Goal: Information Seeking & Learning: Learn about a topic

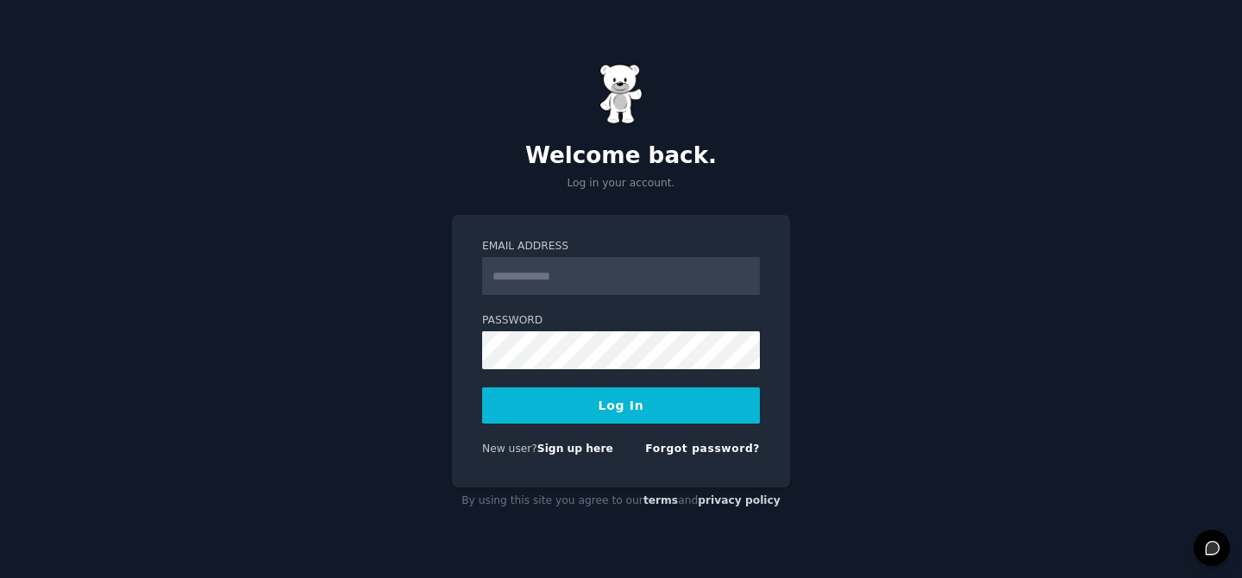
click at [590, 279] on input "Email Address" at bounding box center [621, 276] width 278 height 38
type input "**********"
click at [611, 404] on button "Log In" at bounding box center [621, 405] width 278 height 36
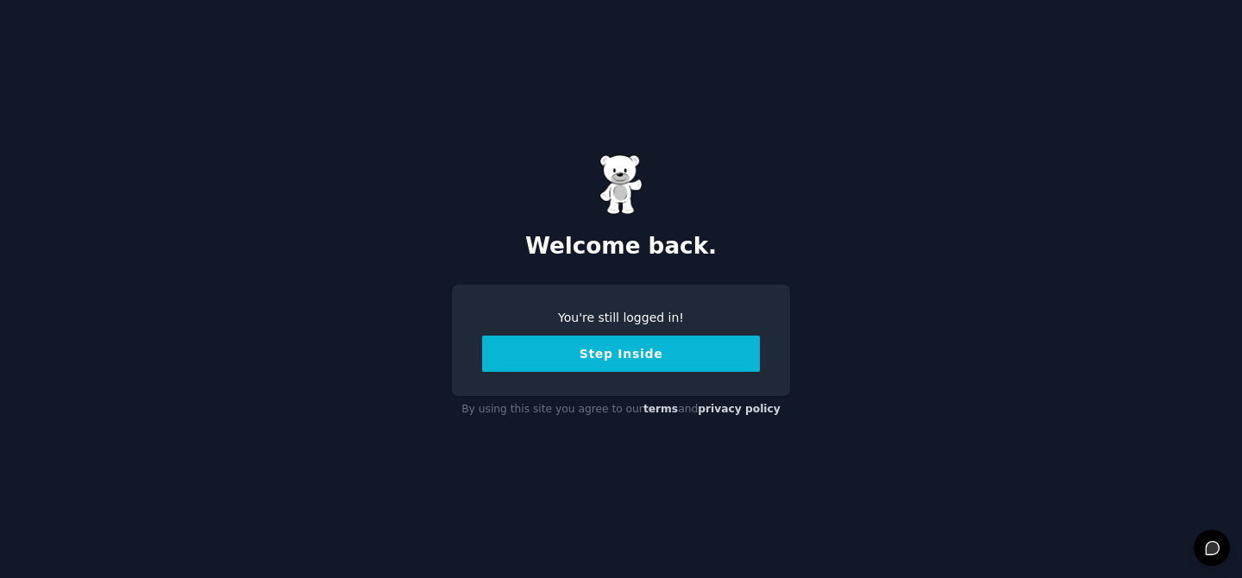
click at [591, 364] on button "Step Inside" at bounding box center [621, 354] width 278 height 36
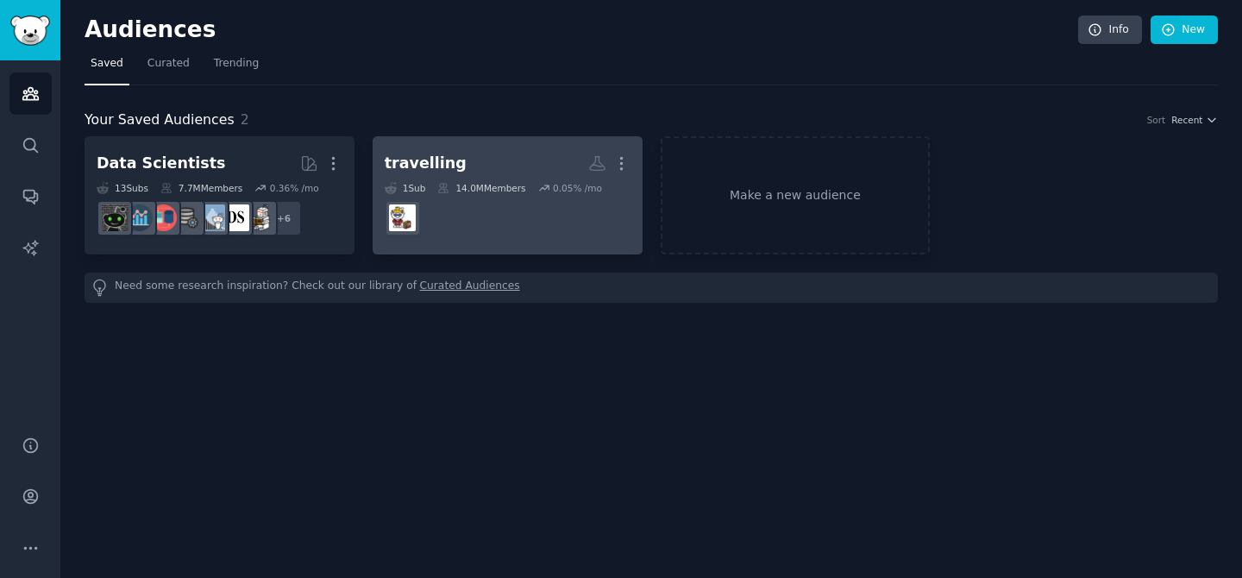
click at [480, 168] on h2 "travelling More" at bounding box center [508, 163] width 246 height 30
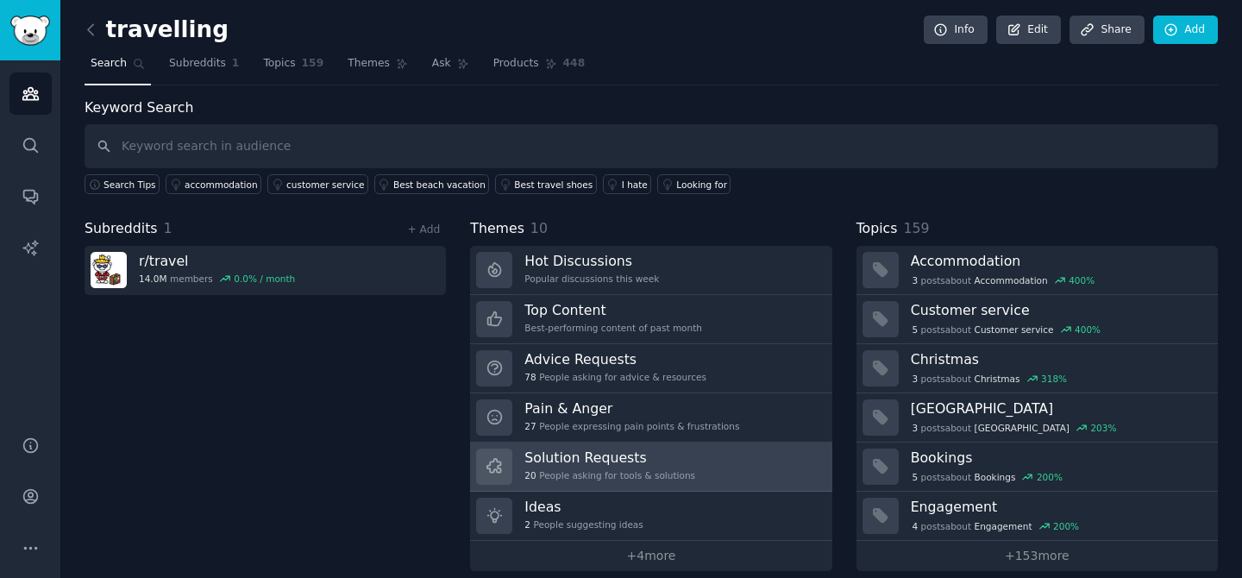
click at [557, 458] on h3 "Solution Requests" at bounding box center [609, 458] width 171 height 18
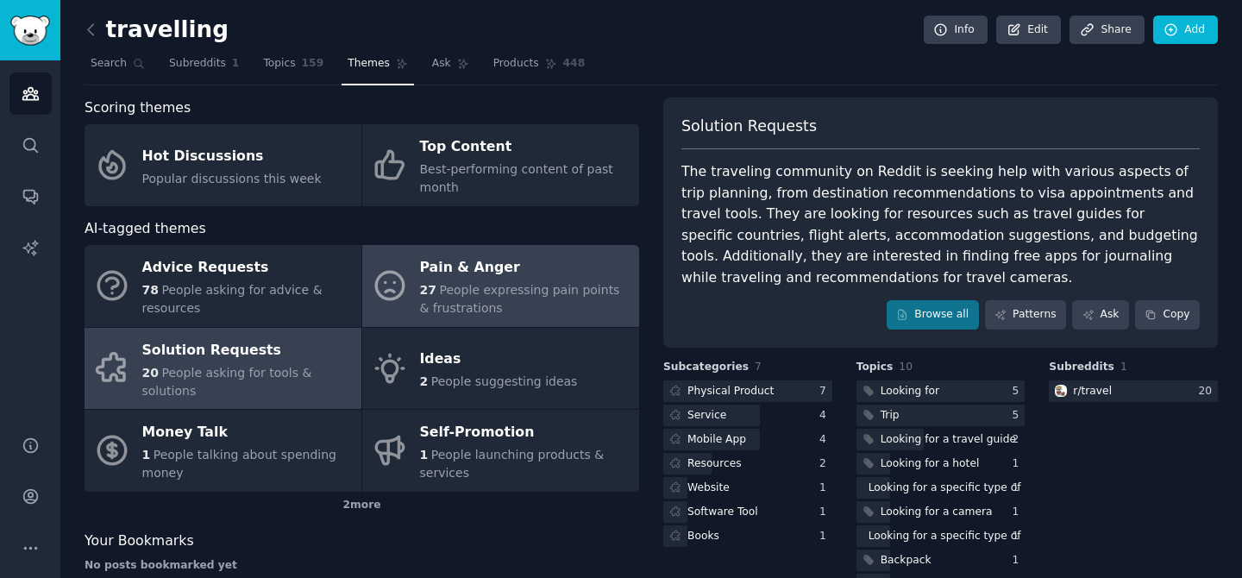
click at [420, 295] on span "27" at bounding box center [428, 290] width 16 height 14
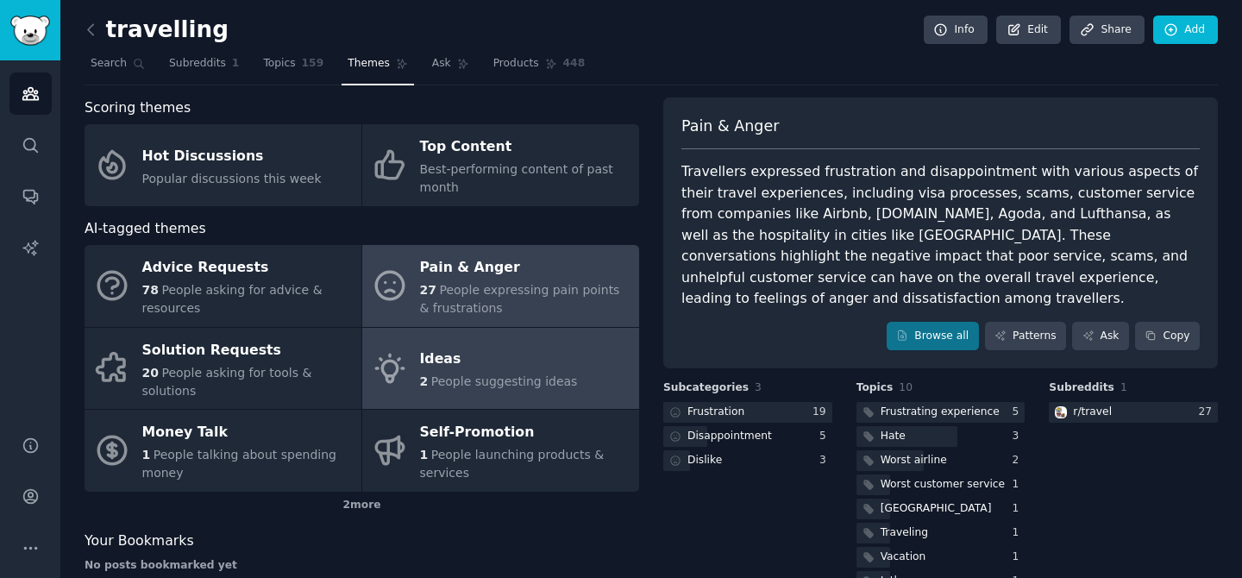
click at [455, 361] on div "Ideas" at bounding box center [499, 360] width 158 height 28
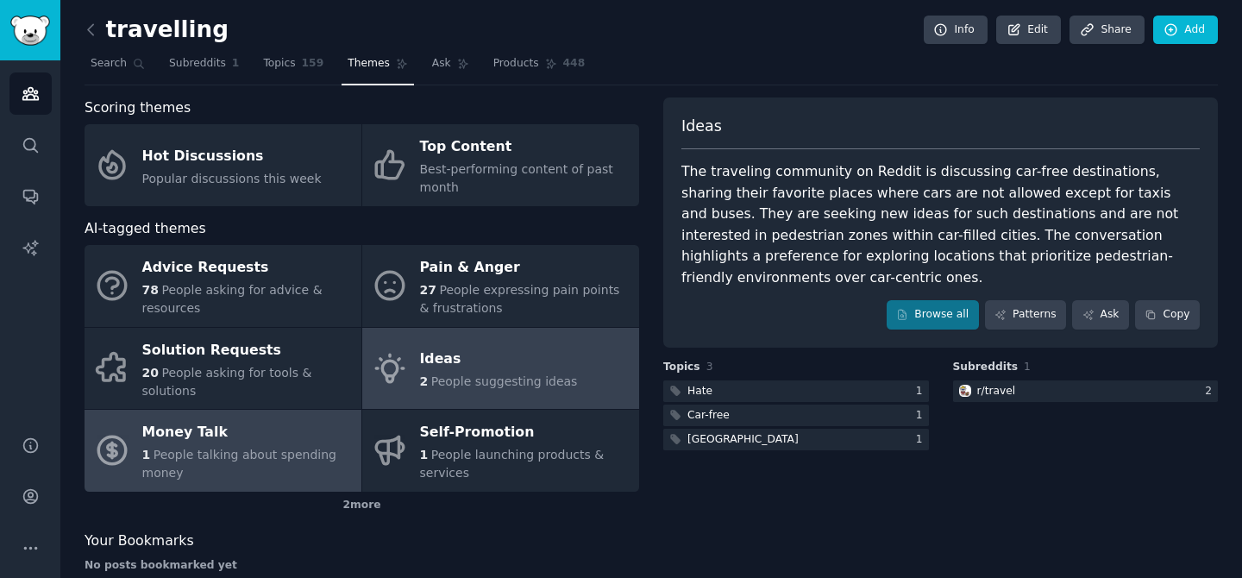
click at [320, 474] on div "1 People talking about spending money" at bounding box center [247, 464] width 210 height 36
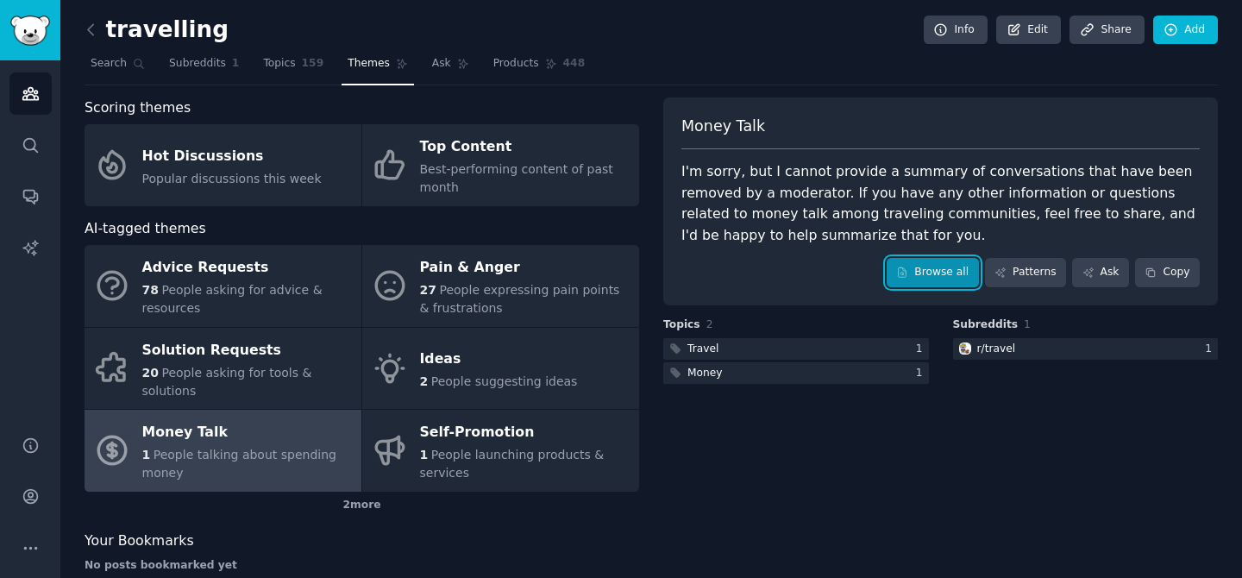
click at [953, 269] on link "Browse all" at bounding box center [933, 272] width 92 height 29
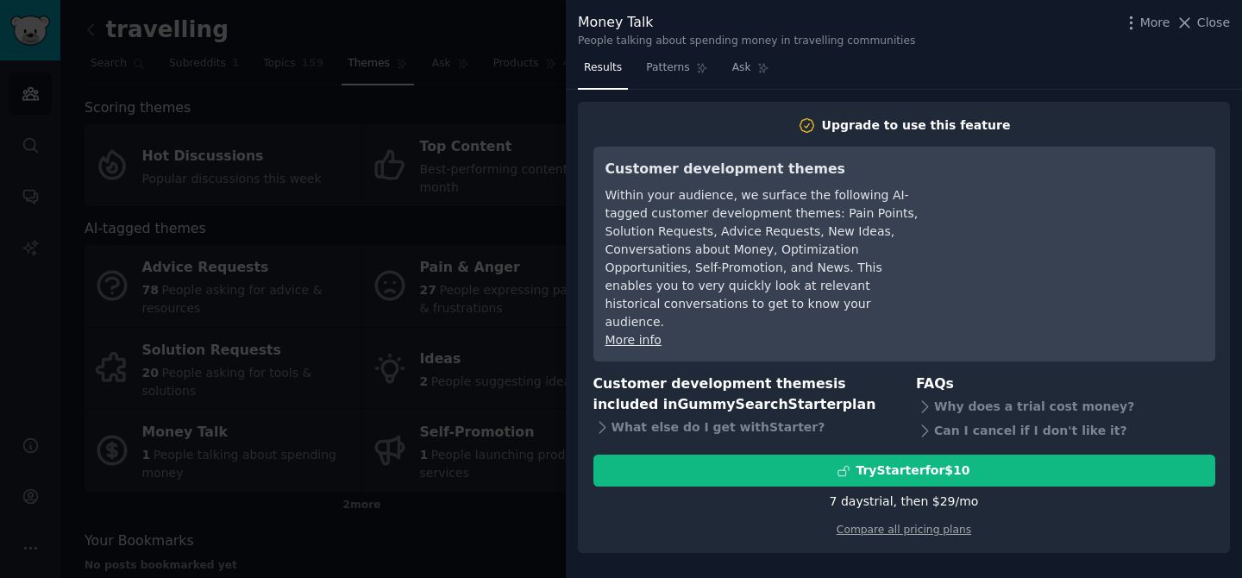
click at [490, 330] on div at bounding box center [621, 289] width 1242 height 578
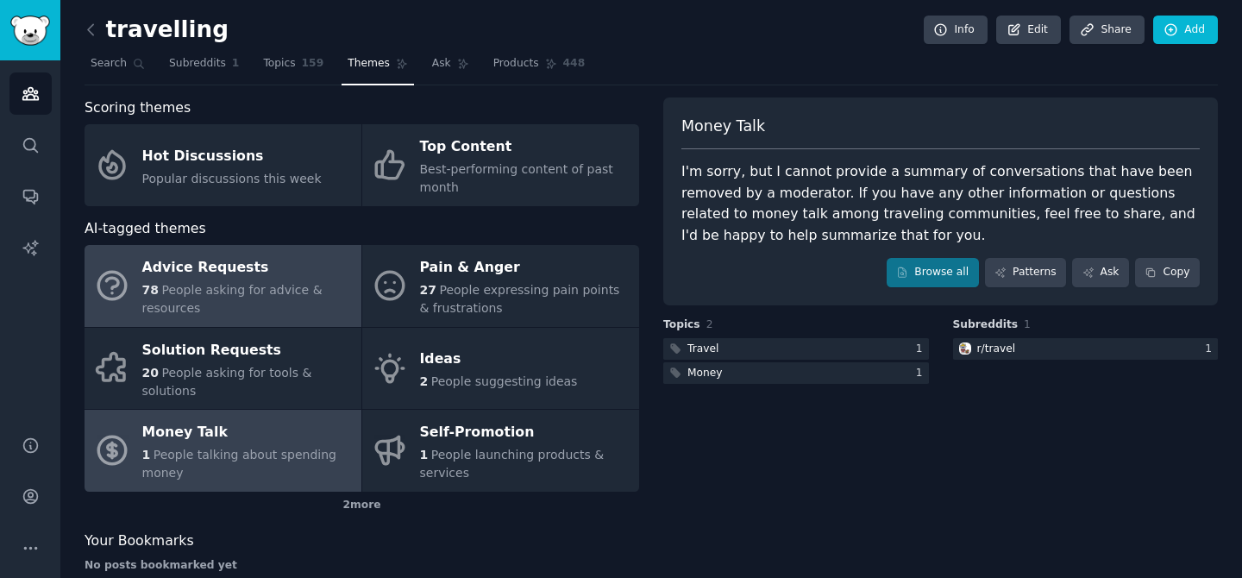
click at [331, 311] on div "78 People asking for advice & resources" at bounding box center [247, 299] width 210 height 36
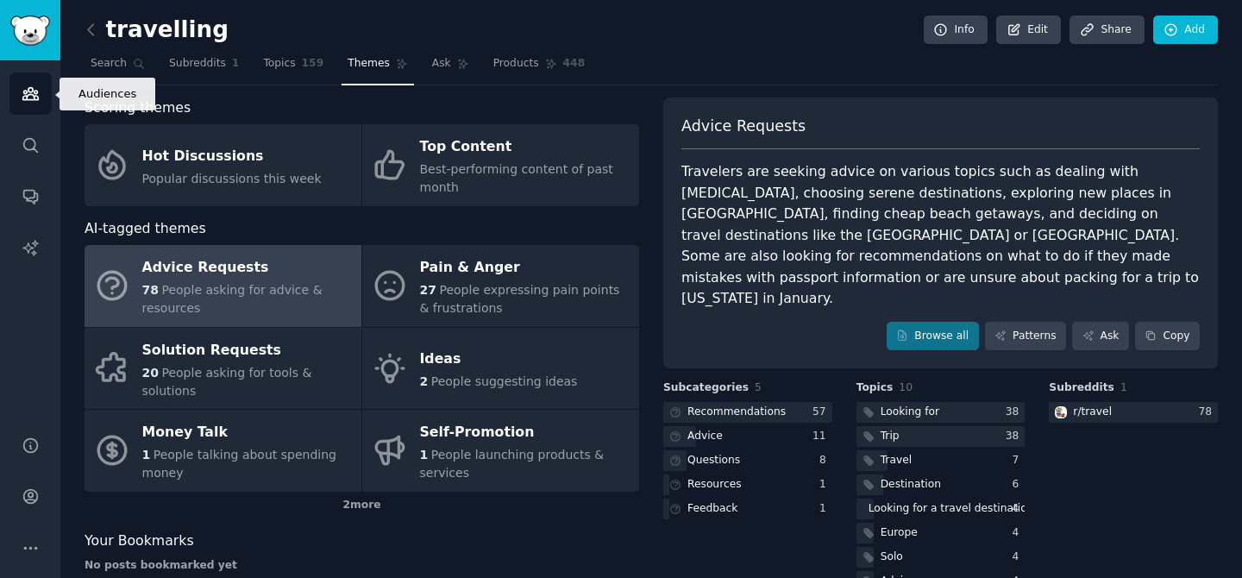
click at [46, 72] on link "Audiences" at bounding box center [30, 93] width 42 height 42
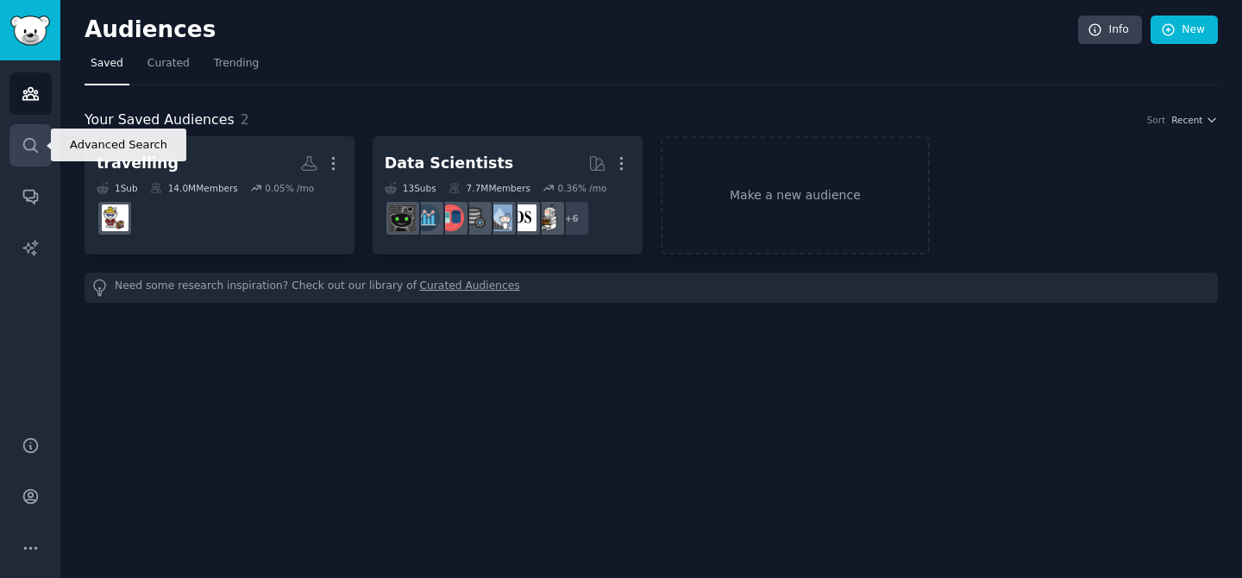
click at [29, 132] on link "Search" at bounding box center [30, 145] width 42 height 42
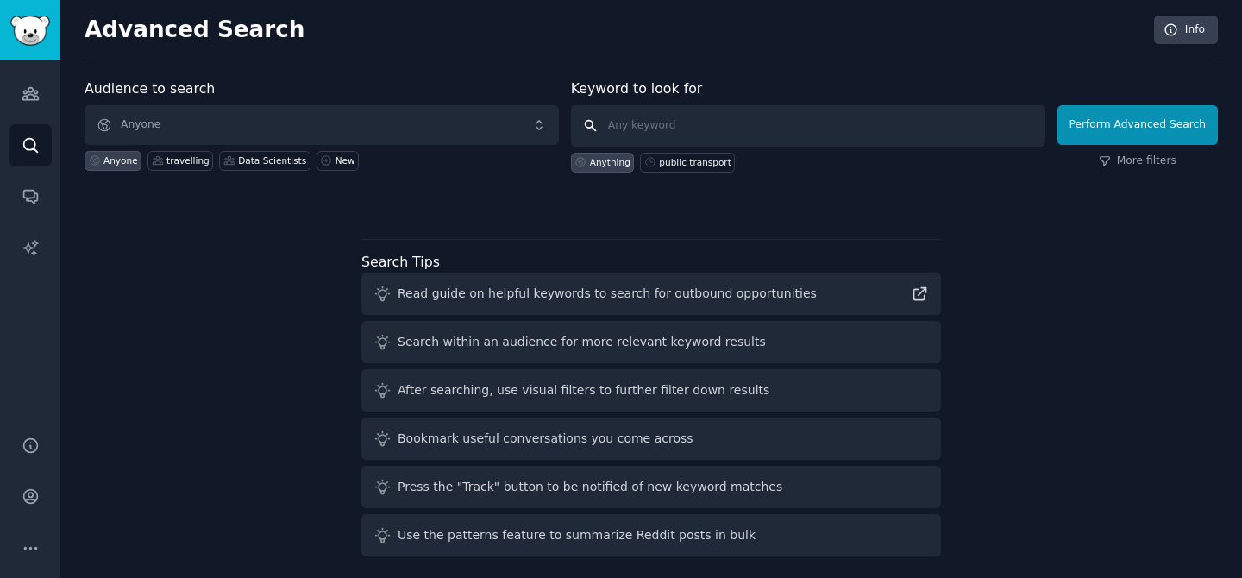
click at [640, 119] on input "text" at bounding box center [808, 125] width 474 height 41
type input "travelling"
click button "Perform Advanced Search" at bounding box center [1137, 125] width 160 height 40
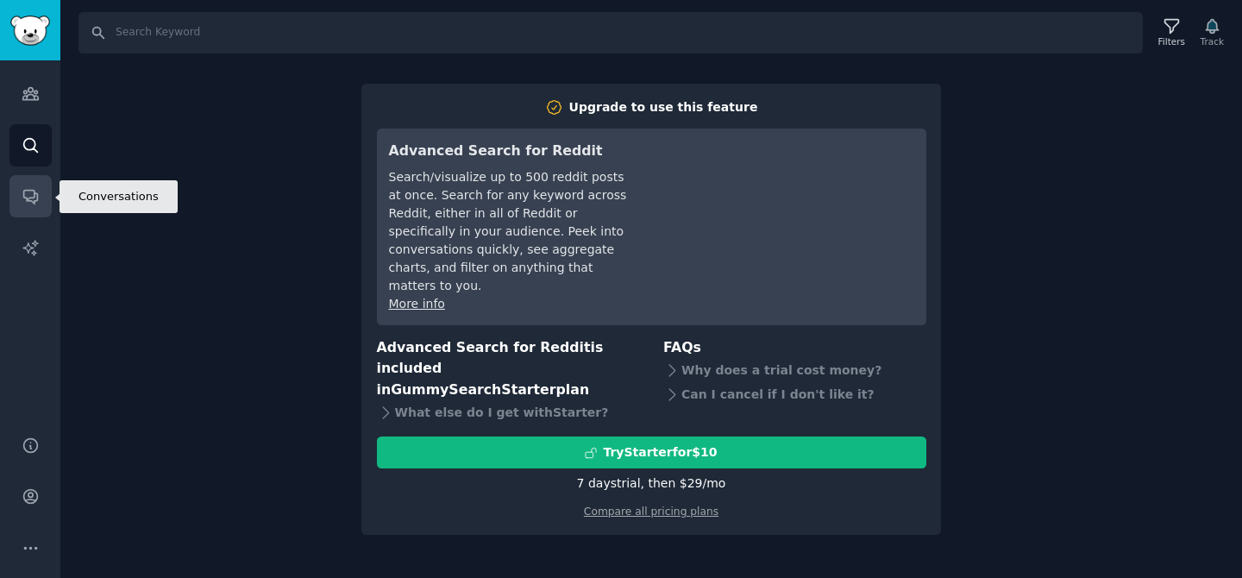
click at [46, 204] on link "Conversations" at bounding box center [30, 196] width 42 height 42
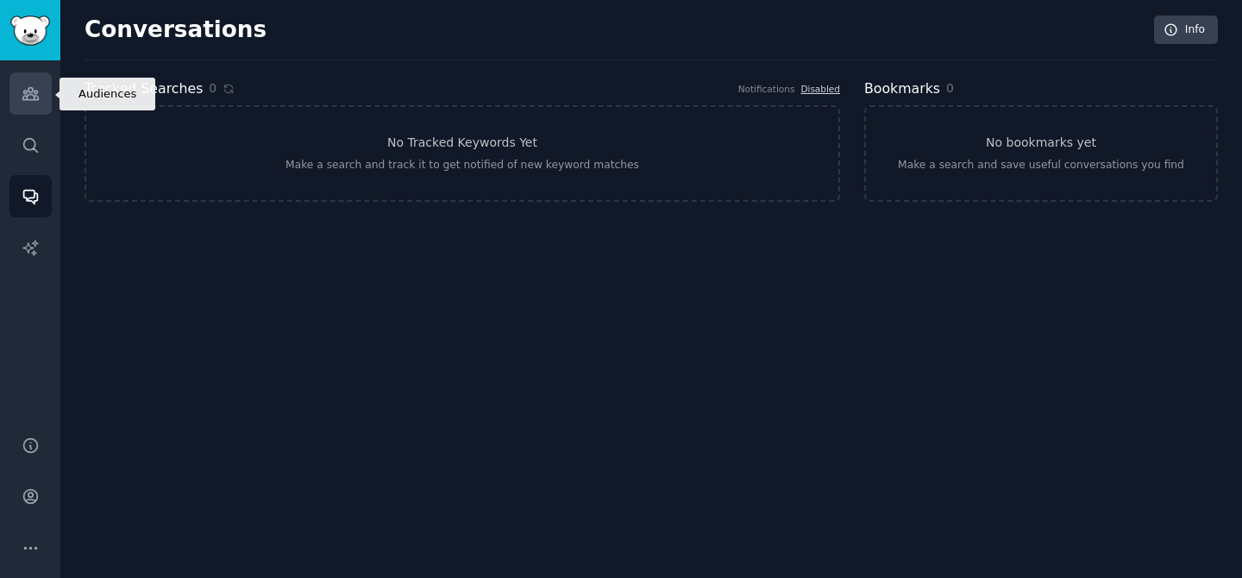
click at [30, 91] on icon "Sidebar" at bounding box center [31, 94] width 18 height 18
